Goal: Learn about a topic

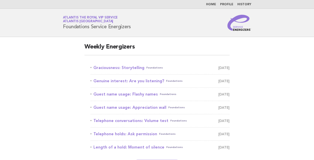
click at [261, 88] on main "Weekly Energizers Graciousness: Storytelling Foundations August 15 Genuine inte…" at bounding box center [157, 106] width 314 height 139
click at [117, 69] on link "Graciousness: Storytelling Foundations August 15" at bounding box center [160, 67] width 139 height 7
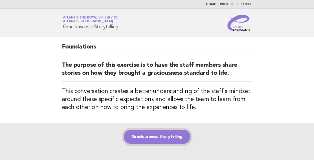
click at [162, 137] on link "Graciousness: Storytelling" at bounding box center [157, 137] width 67 height 14
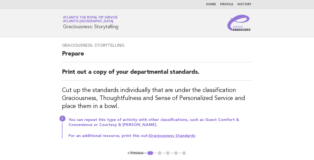
scroll to position [71, 0]
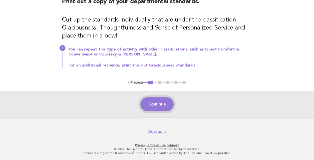
click at [164, 105] on button "Continue" at bounding box center [157, 104] width 33 height 14
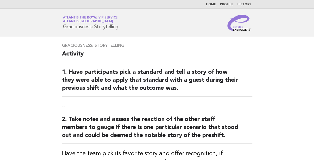
scroll to position [98, 0]
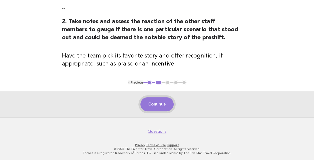
click at [156, 105] on button "Continue" at bounding box center [157, 104] width 33 height 14
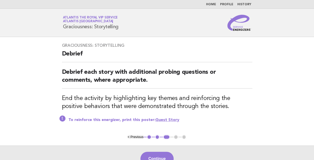
scroll to position [51, 0]
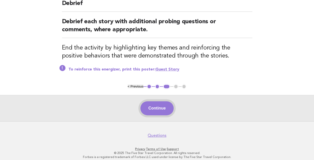
click at [165, 113] on button "Continue" at bounding box center [157, 108] width 33 height 14
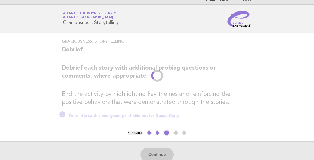
scroll to position [0, 0]
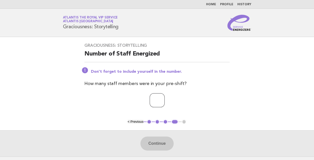
click at [163, 106] on input "number" at bounding box center [157, 100] width 15 height 14
type input "*"
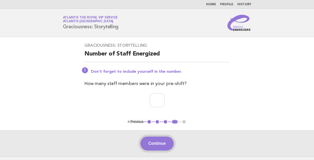
click at [156, 142] on button "Continue" at bounding box center [157, 144] width 33 height 14
